Goal: Find specific page/section: Find specific page/section

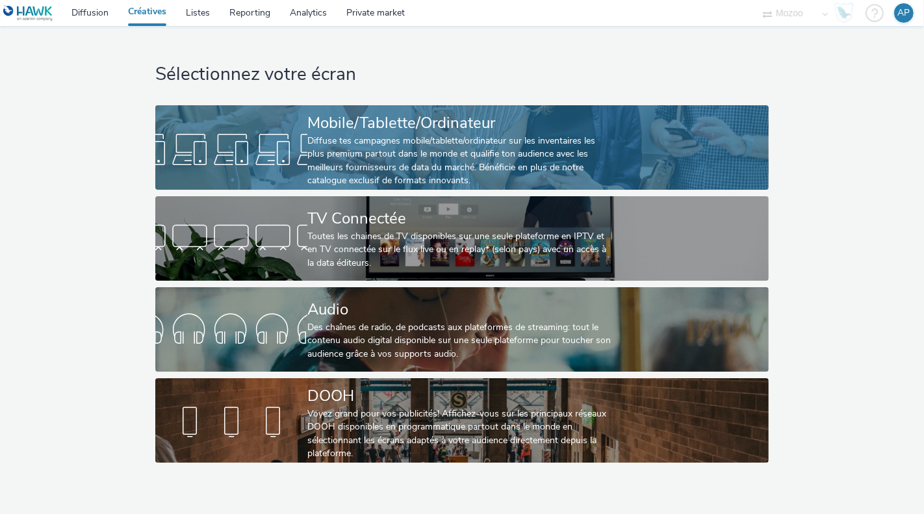
click at [401, 142] on div "Diffuse tes campagnes mobile/tablette/ordinateur sur les inventaires les plus p…" at bounding box center [459, 160] width 304 height 53
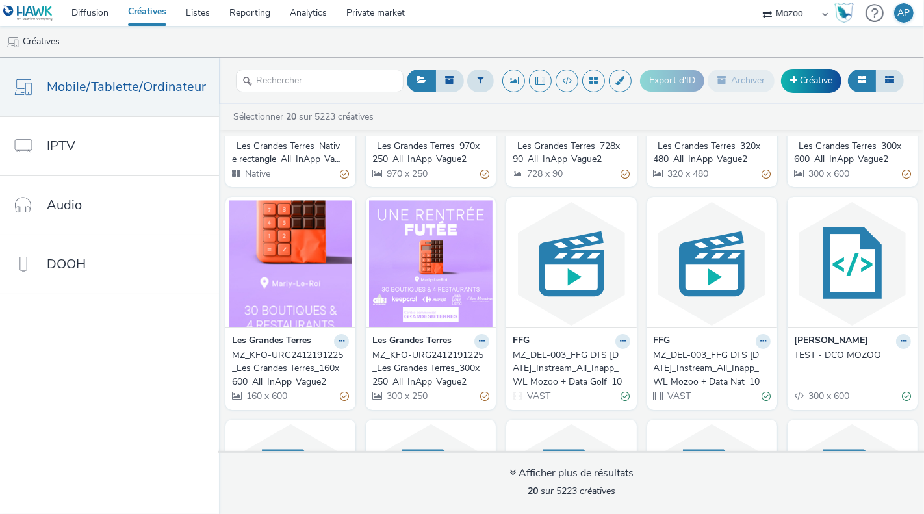
scroll to position [170, 0]
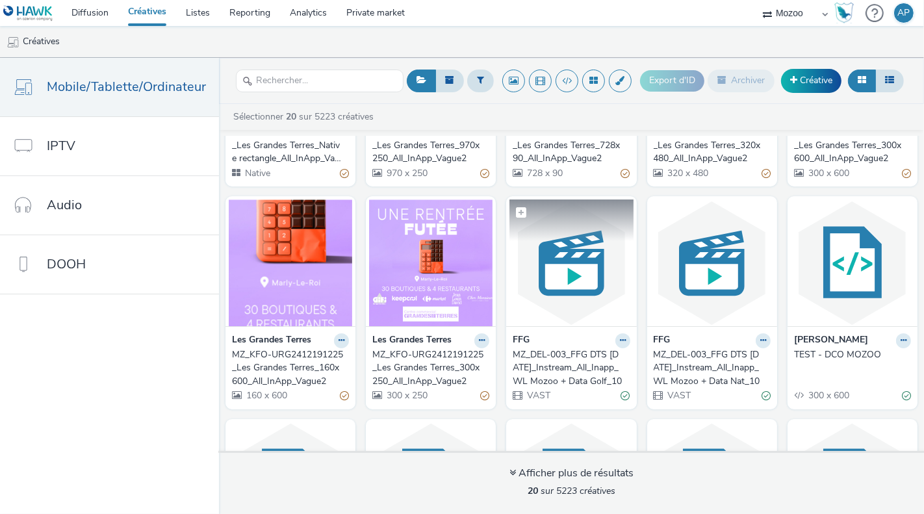
click at [561, 279] on img at bounding box center [570, 262] width 123 height 127
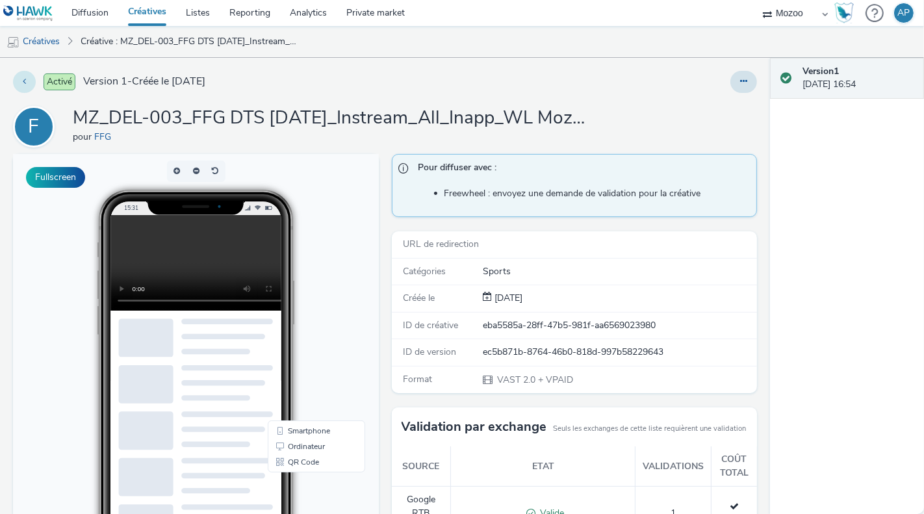
click at [23, 83] on icon at bounding box center [24, 81] width 3 height 9
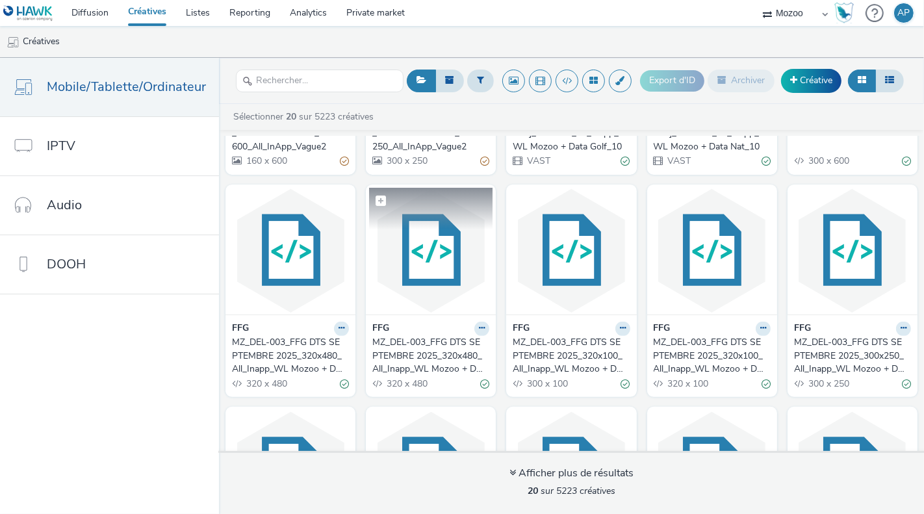
scroll to position [439, 0]
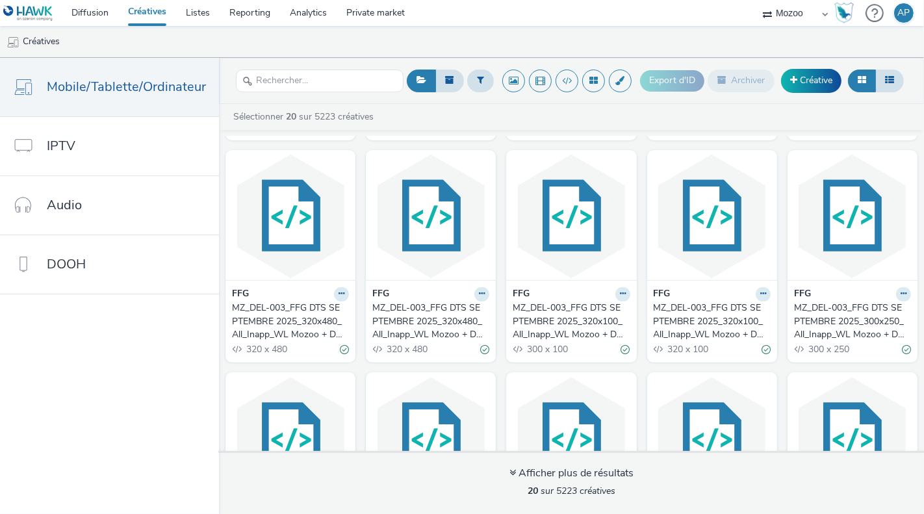
click at [437, 320] on div "MZ_DEL-003_FFG DTS SEPTEMBRE 2025_320x480_All_Inapp_WL Mozoo + Data Golf" at bounding box center [428, 321] width 112 height 40
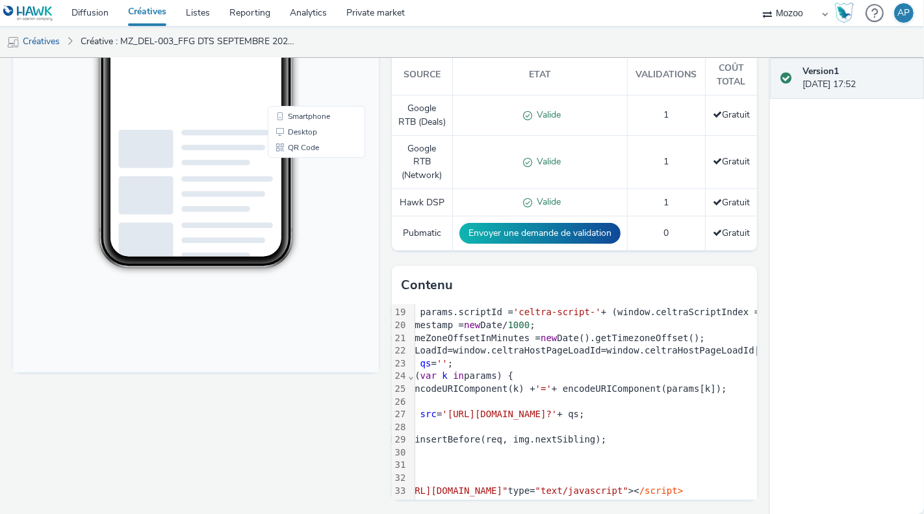
scroll to position [230, 0]
